Goal: Navigation & Orientation: Find specific page/section

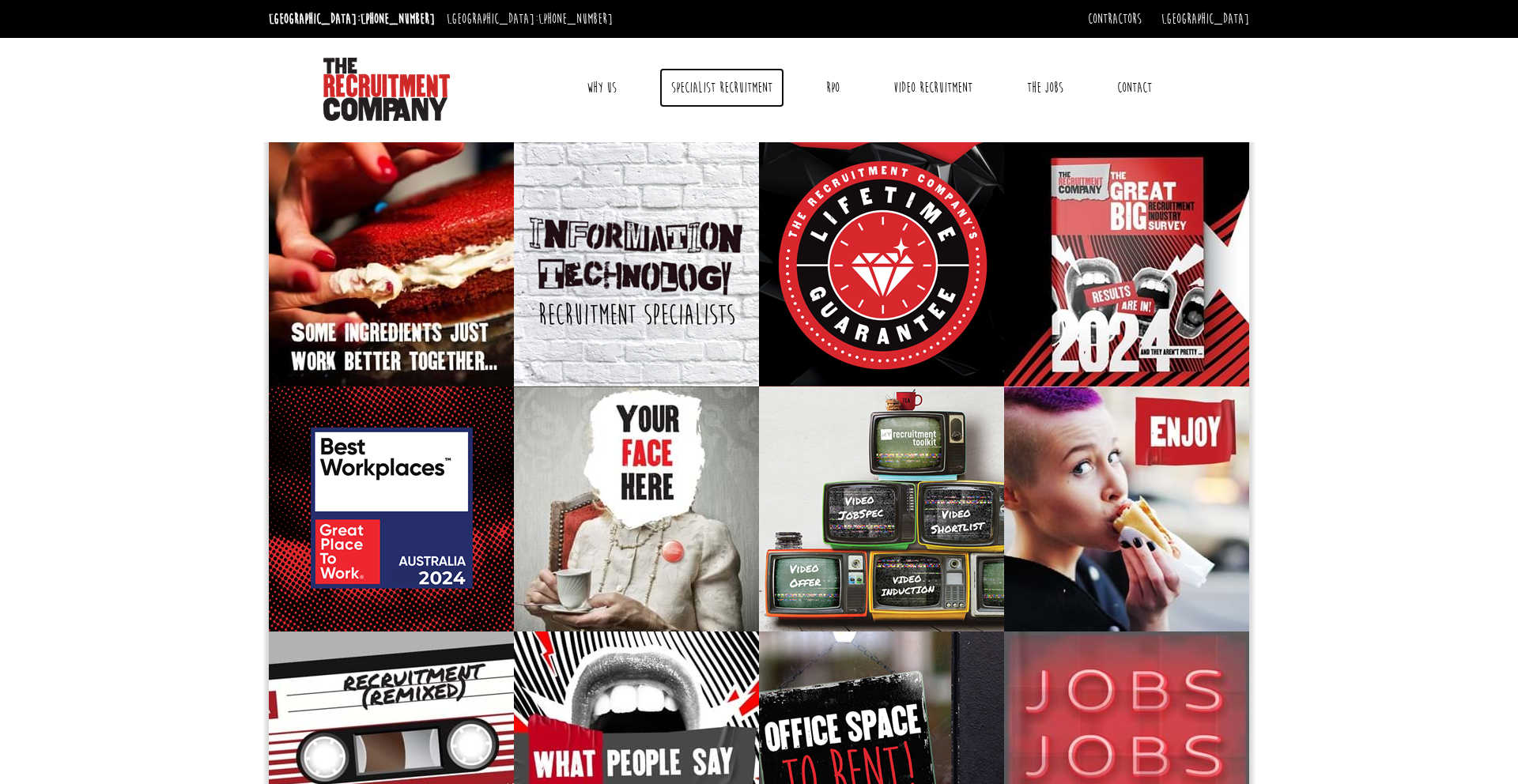
click at [738, 87] on link "Specialist Recruitment" at bounding box center [721, 88] width 125 height 40
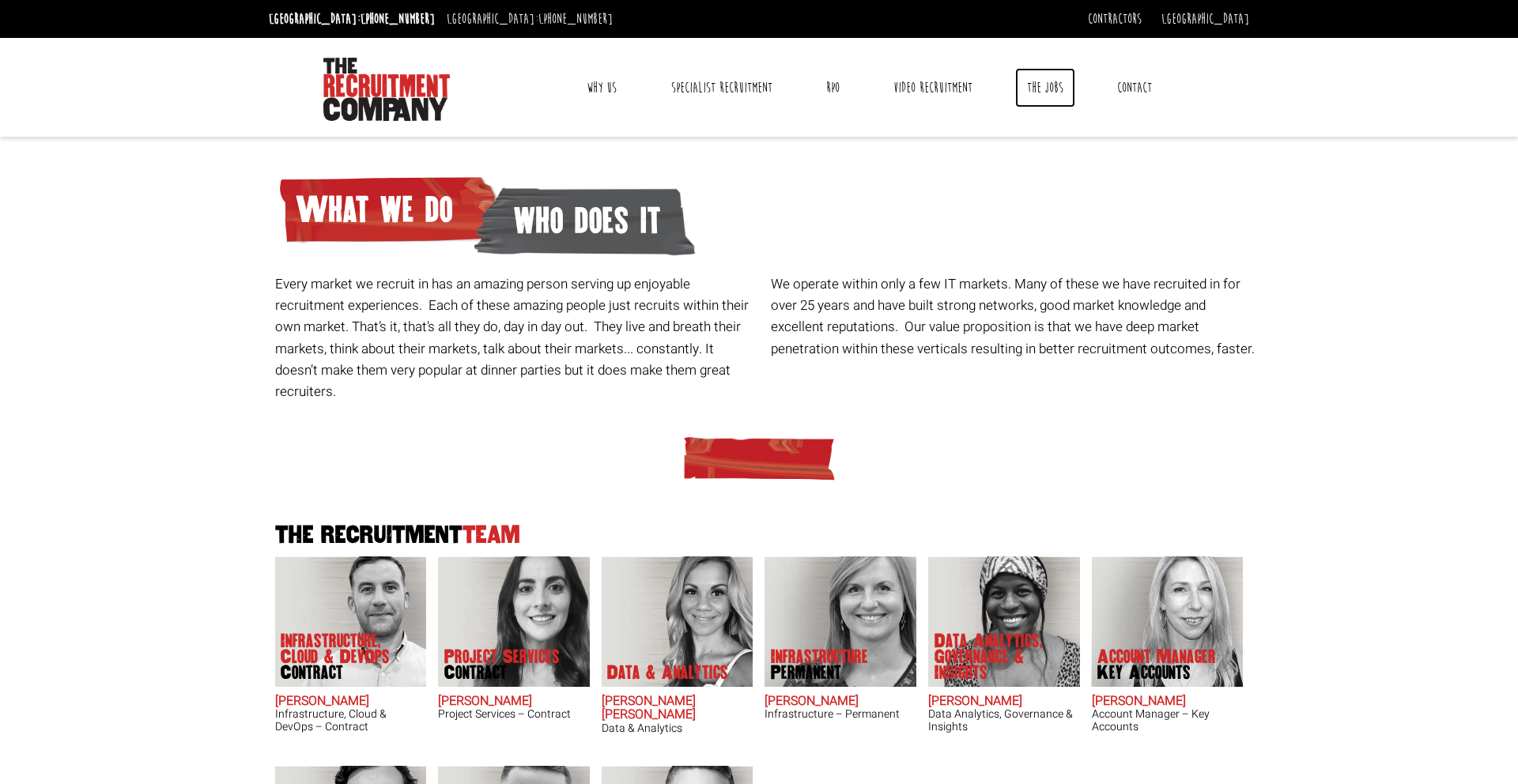
click at [1045, 88] on link "The Jobs" at bounding box center [1045, 88] width 60 height 40
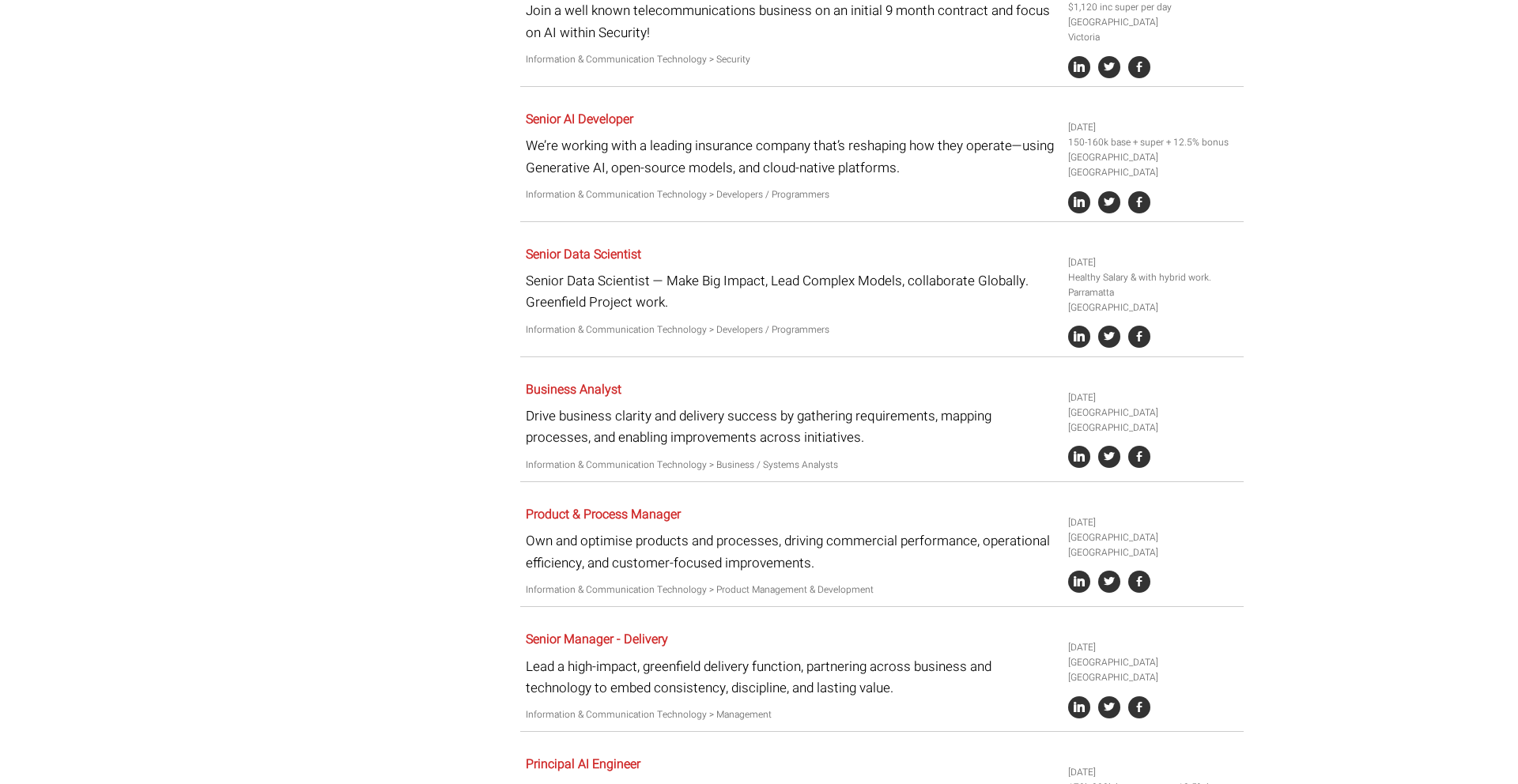
scroll to position [1412, 0]
